Goal: Information Seeking & Learning: Learn about a topic

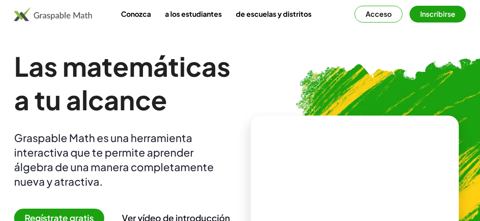
click at [209, 113] on h1 "Las matemáticas a tu alcance" at bounding box center [125, 82] width 223 height 67
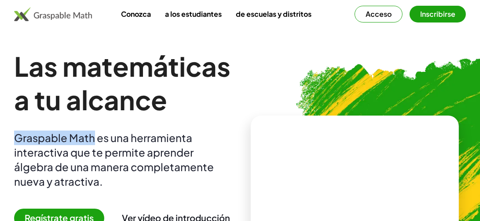
drag, startPoint x: 16, startPoint y: 140, endPoint x: 93, endPoint y: 132, distance: 77.9
click at [93, 132] on font "Graspable Math es una herramienta interactiva que te permite aprender álgebra d…" at bounding box center [114, 159] width 200 height 57
copy font "Graspable Math"
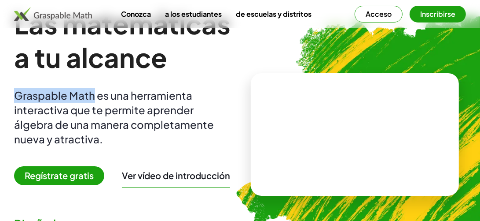
scroll to position [44, 0]
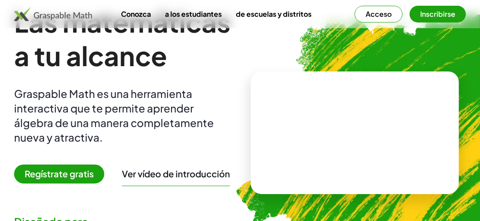
click at [154, 125] on font "Graspable Math es una herramienta interactiva que te permite aprender álgebra d…" at bounding box center [114, 115] width 200 height 57
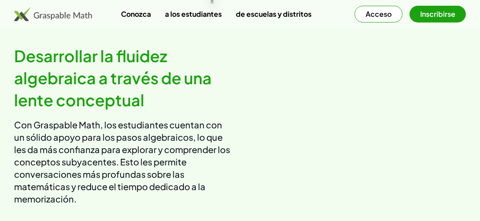
scroll to position [533, 0]
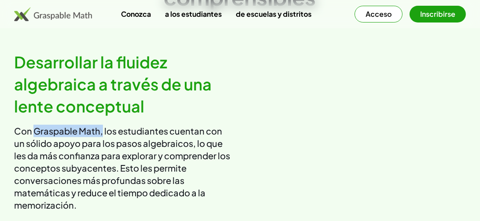
drag, startPoint x: 33, startPoint y: 129, endPoint x: 103, endPoint y: 129, distance: 69.5
click at [103, 129] on font "Con Graspable Math, los estudiantes cuentan con un sólido apoyo para los pasos …" at bounding box center [122, 167] width 216 height 85
click at [102, 129] on font "Con Graspable Math, los estudiantes cuentan con un sólido apoyo para los pasos …" at bounding box center [122, 167] width 216 height 85
drag, startPoint x: 34, startPoint y: 131, endPoint x: 99, endPoint y: 134, distance: 65.2
click at [99, 134] on font "Con Graspable Math, los estudiantes cuentan con un sólido apoyo para los pasos …" at bounding box center [122, 167] width 216 height 85
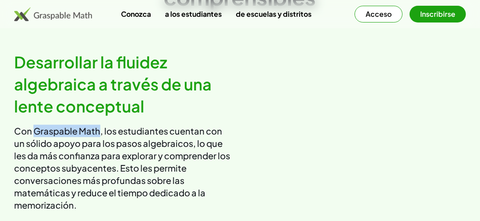
copy font "Graspable Math"
